Goal: Task Accomplishment & Management: Complete application form

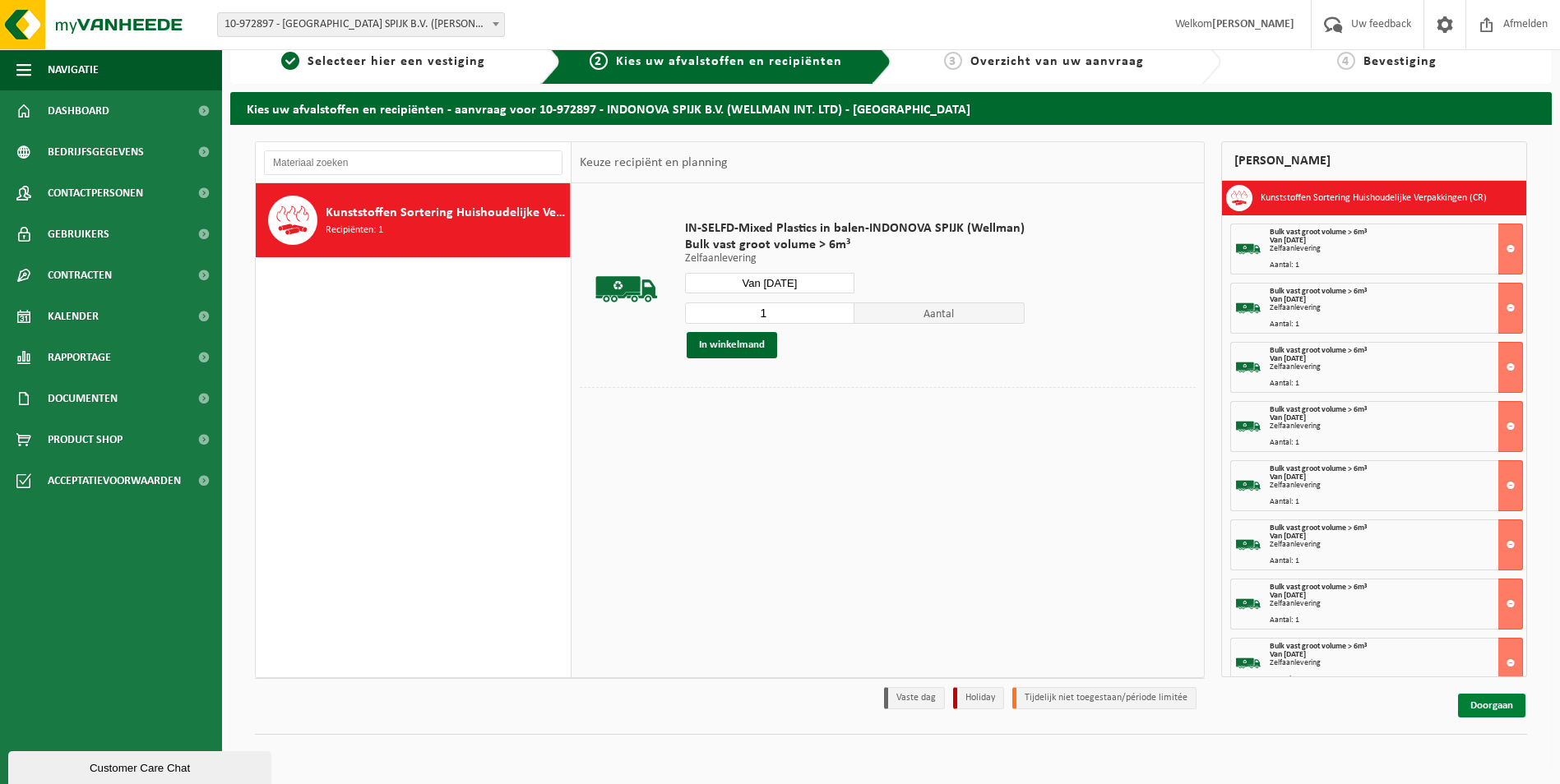
click at [1480, 704] on link "Doorgaan" at bounding box center [1491, 705] width 68 height 24
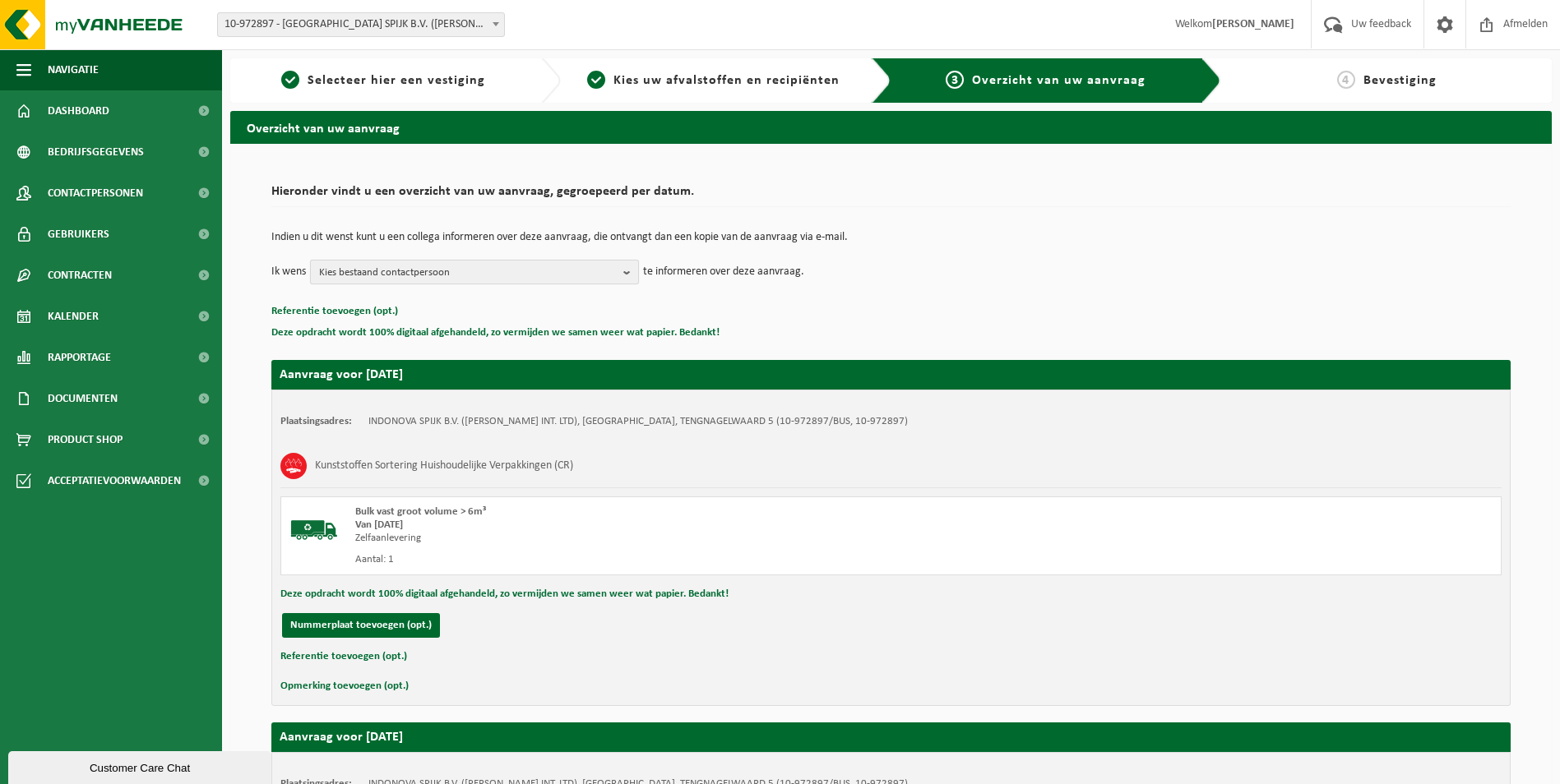
click at [488, 277] on span "Kies bestaand contactpersoon" at bounding box center [468, 272] width 298 height 25
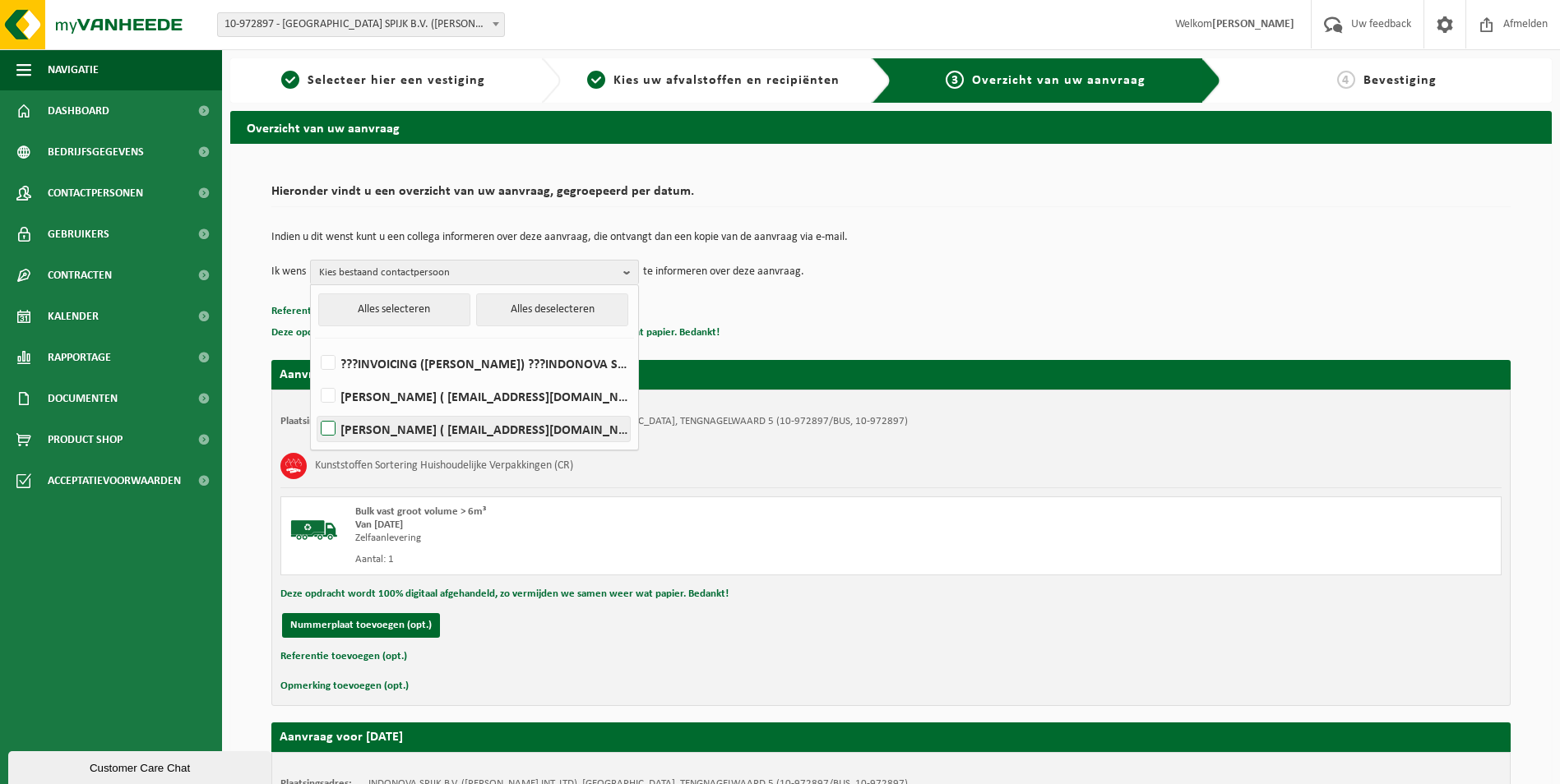
scroll to position [82, 0]
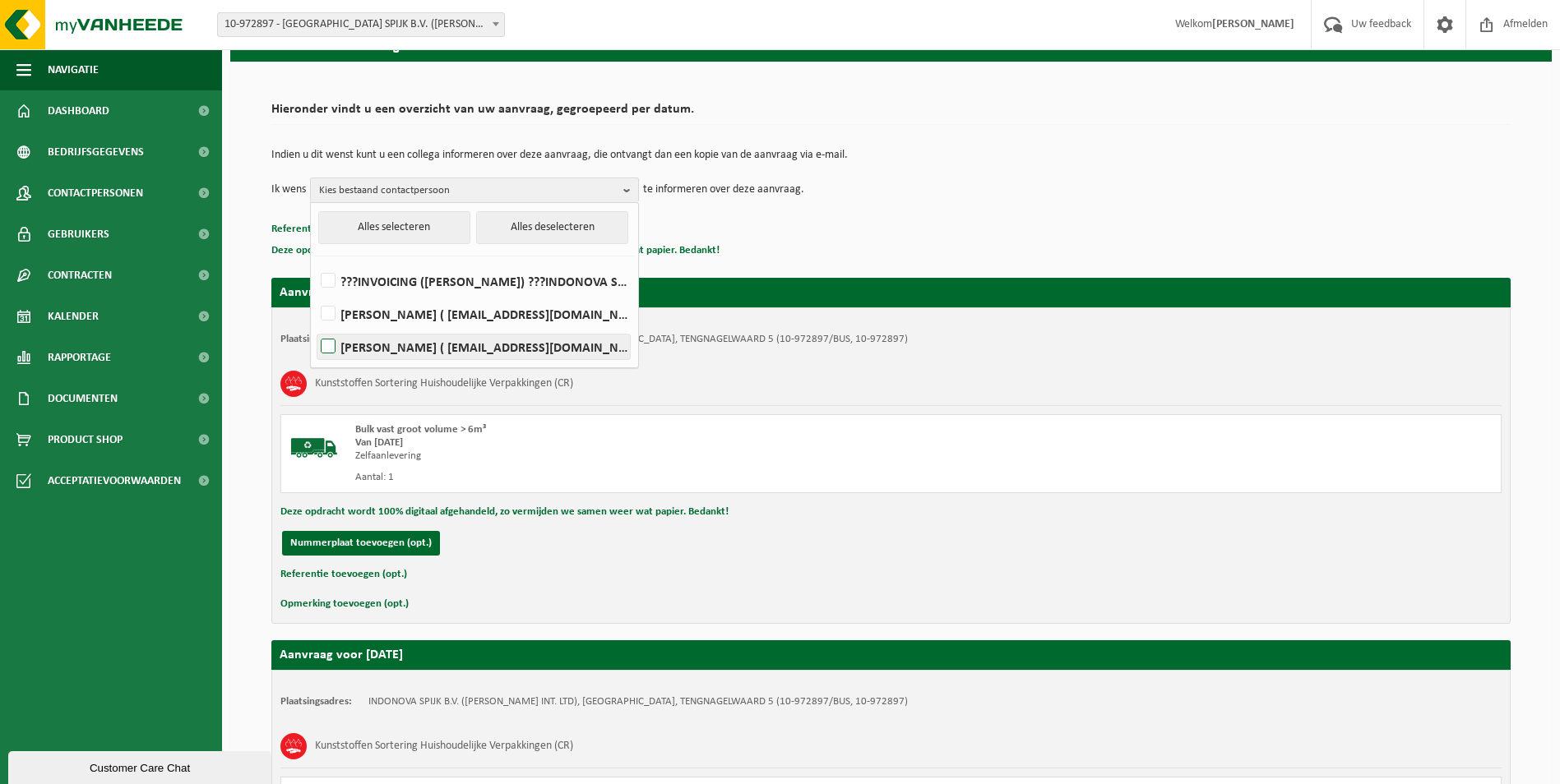
click at [331, 343] on label "[PERSON_NAME] ( [EMAIL_ADDRESS][DOMAIN_NAME] )" at bounding box center [473, 346] width 313 height 25
click at [315, 326] on input "[PERSON_NAME] ( [EMAIL_ADDRESS][DOMAIN_NAME] )" at bounding box center [314, 325] width 1 height 1
checkbox input "true"
click at [960, 198] on td "Ik wens [PERSON_NAME] Alles selecteren Alles deselecteren ???INVOICING ([PERSON…" at bounding box center [891, 189] width 1239 height 25
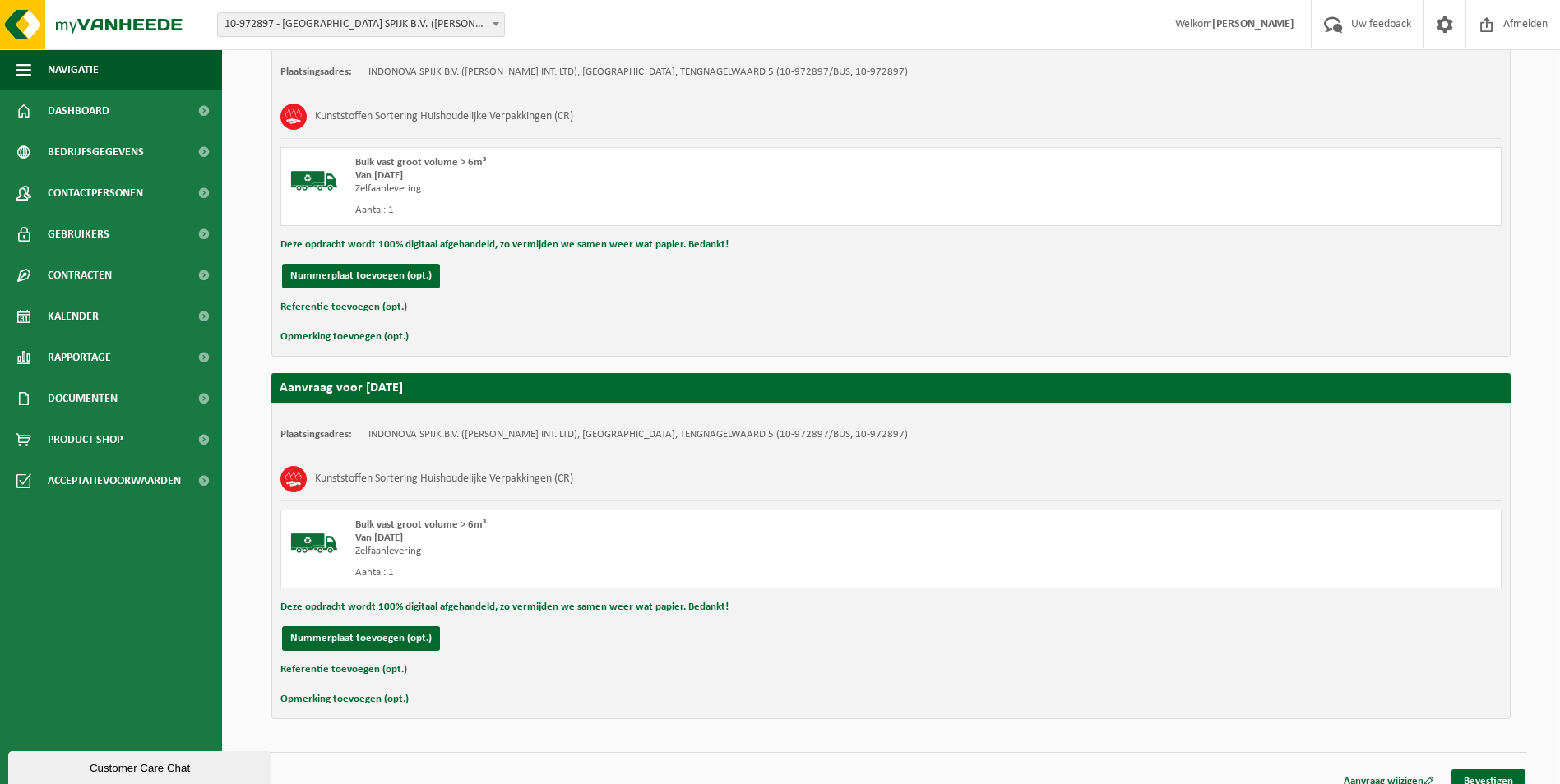
scroll to position [3631, 0]
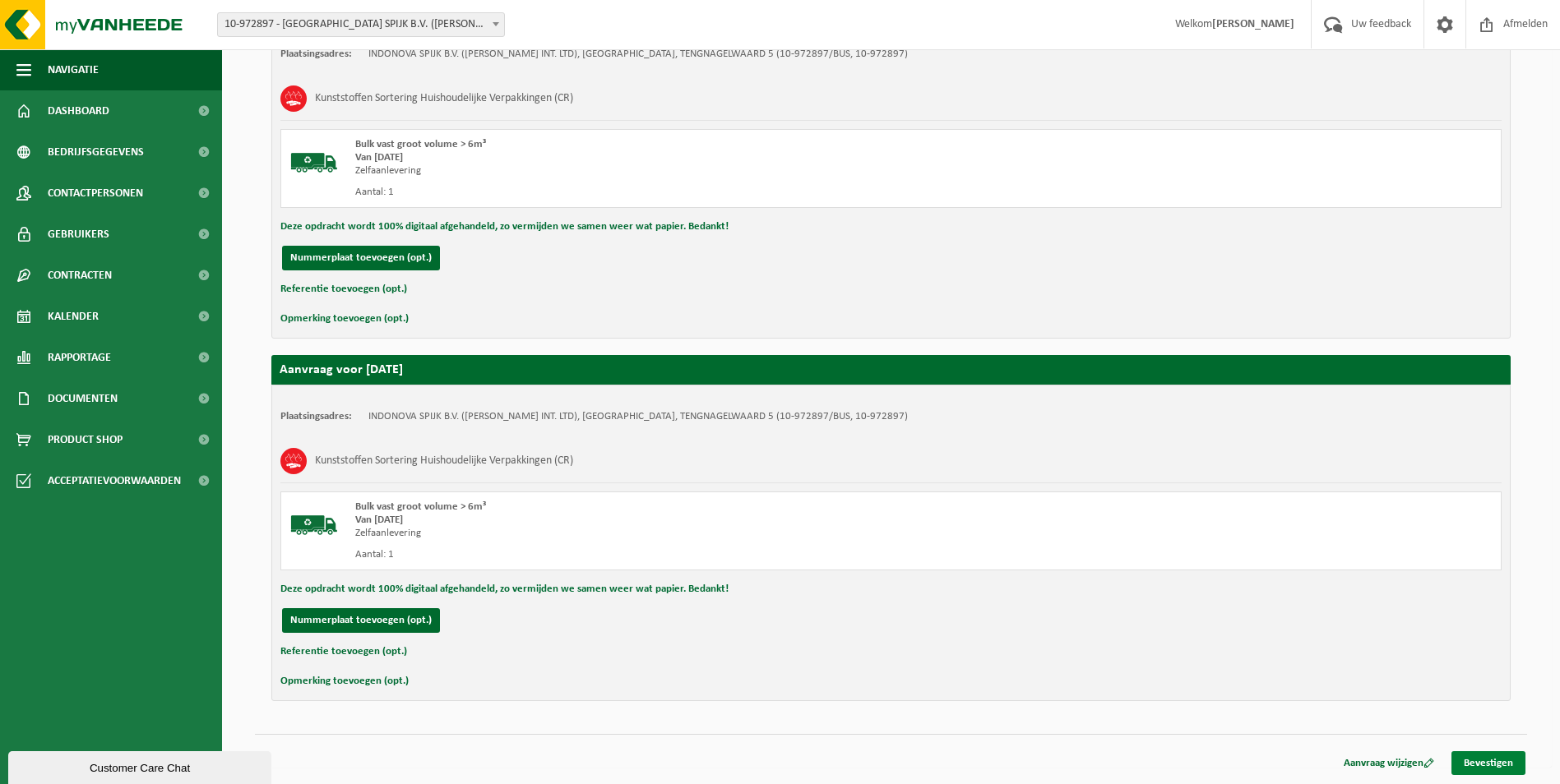
click at [1491, 760] on link "Bevestigen" at bounding box center [1488, 763] width 74 height 24
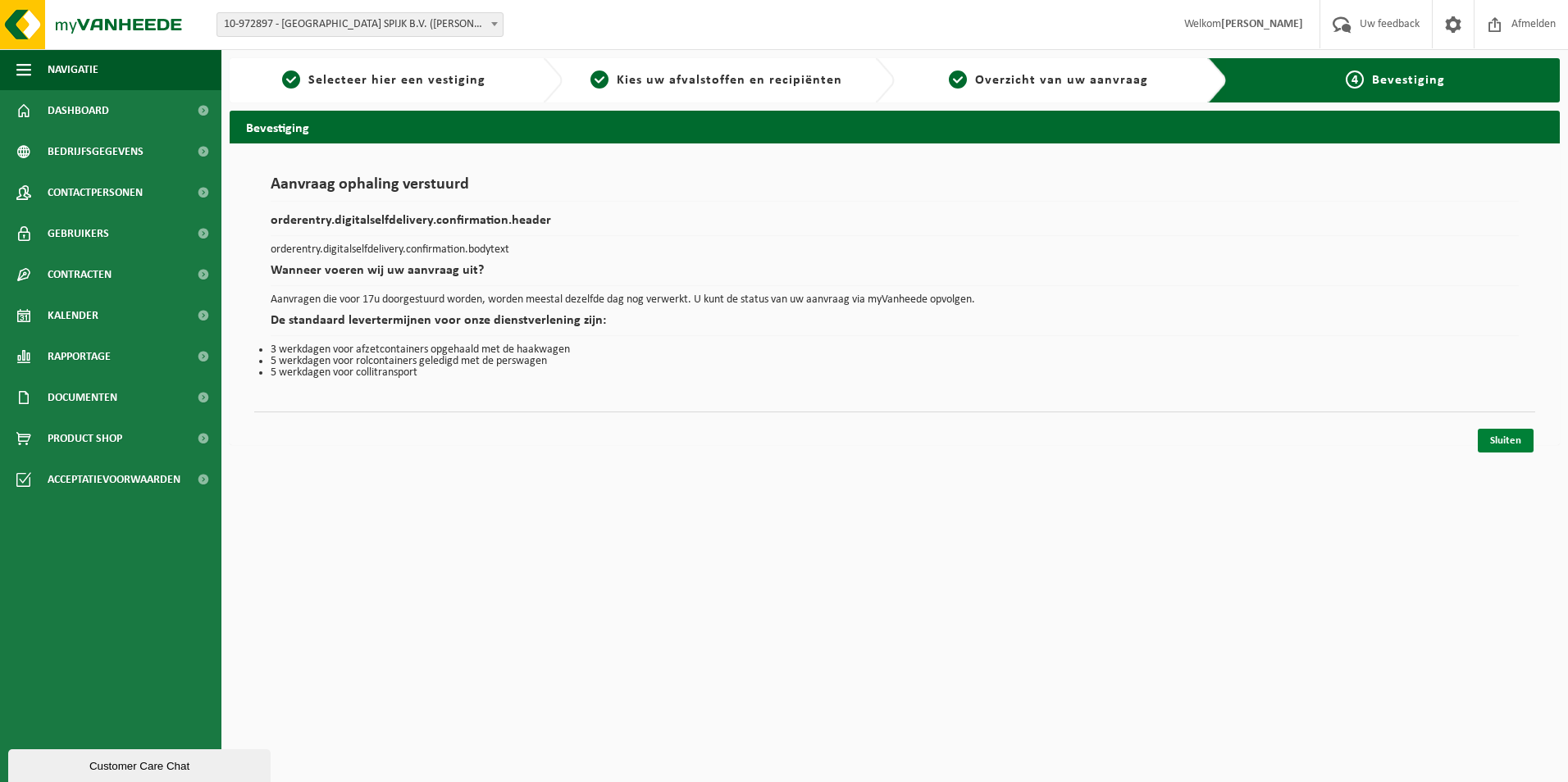
click at [1481, 449] on link "Sluiten" at bounding box center [1505, 441] width 56 height 24
